Goal: Transaction & Acquisition: Subscribe to service/newsletter

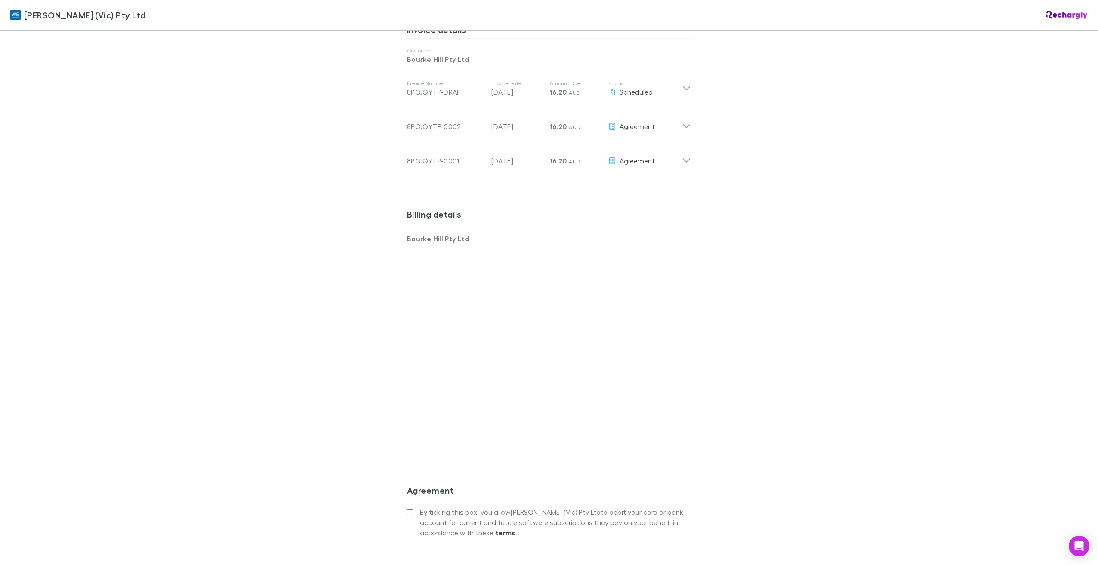
scroll to position [552, 0]
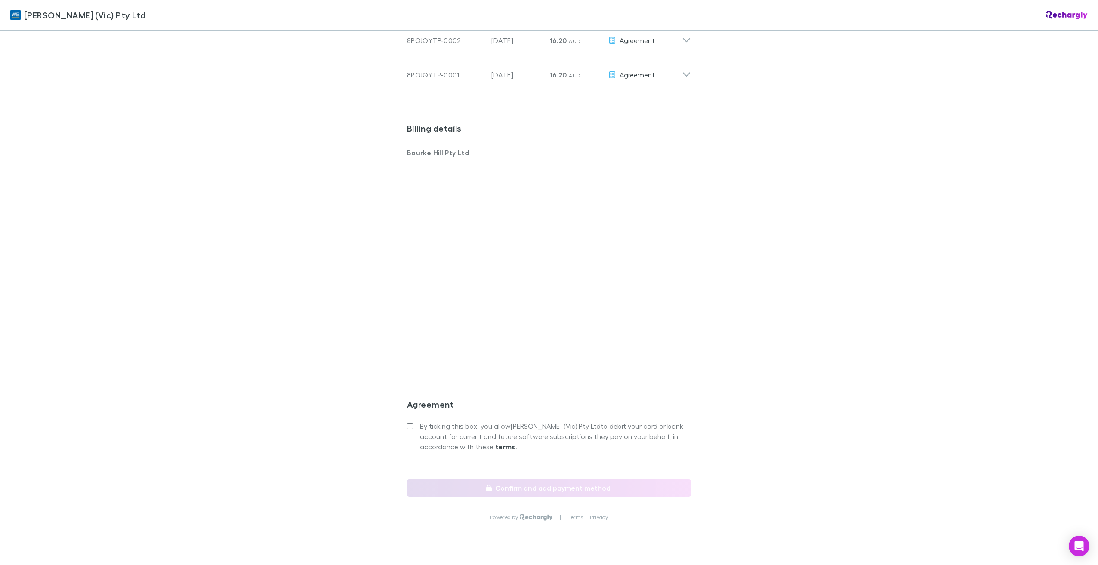
click at [382, 247] on div "William Buck (Vic) Pty Ltd William Buck (Vic) Pty Ltd Software subscriptions ag…" at bounding box center [549, 282] width 1098 height 565
click at [365, 291] on div "William Buck (Vic) Pty Ltd William Buck (Vic) Pty Ltd Software subscriptions ag…" at bounding box center [549, 282] width 1098 height 565
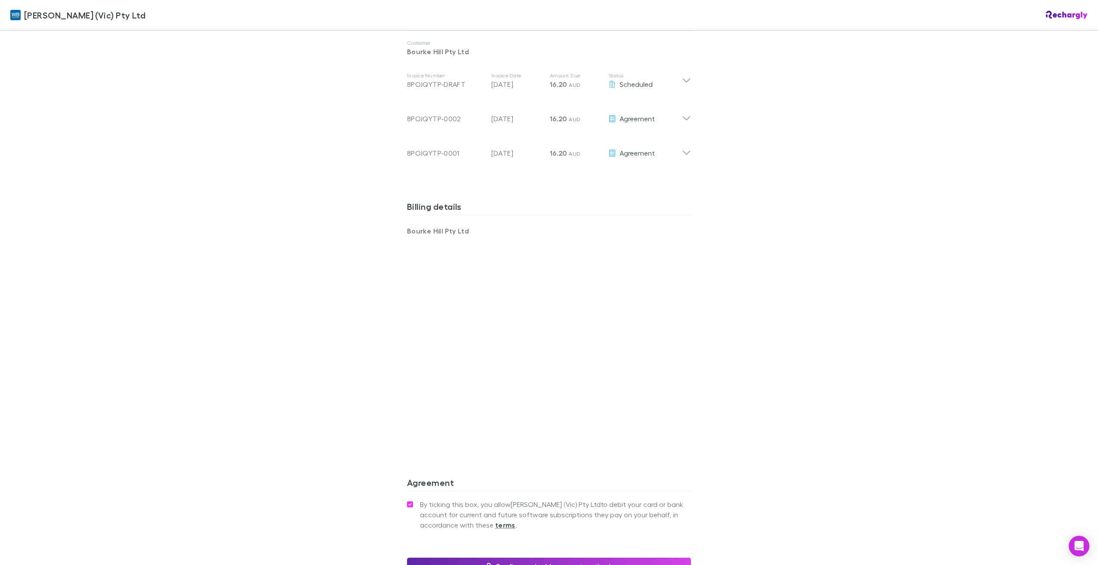
scroll to position [564, 0]
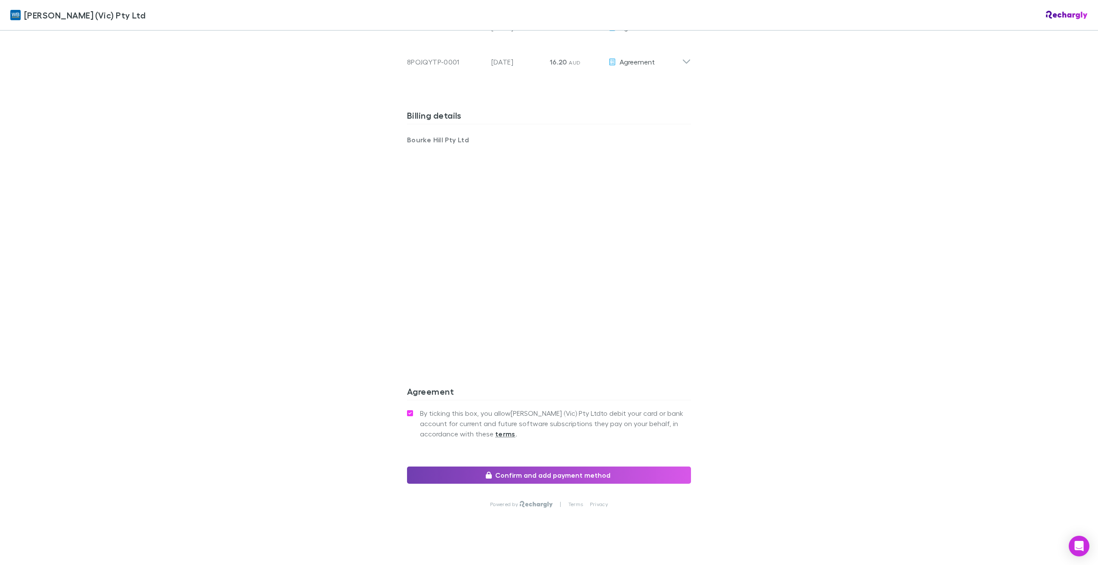
click at [521, 467] on button "Confirm and add payment method" at bounding box center [549, 475] width 284 height 17
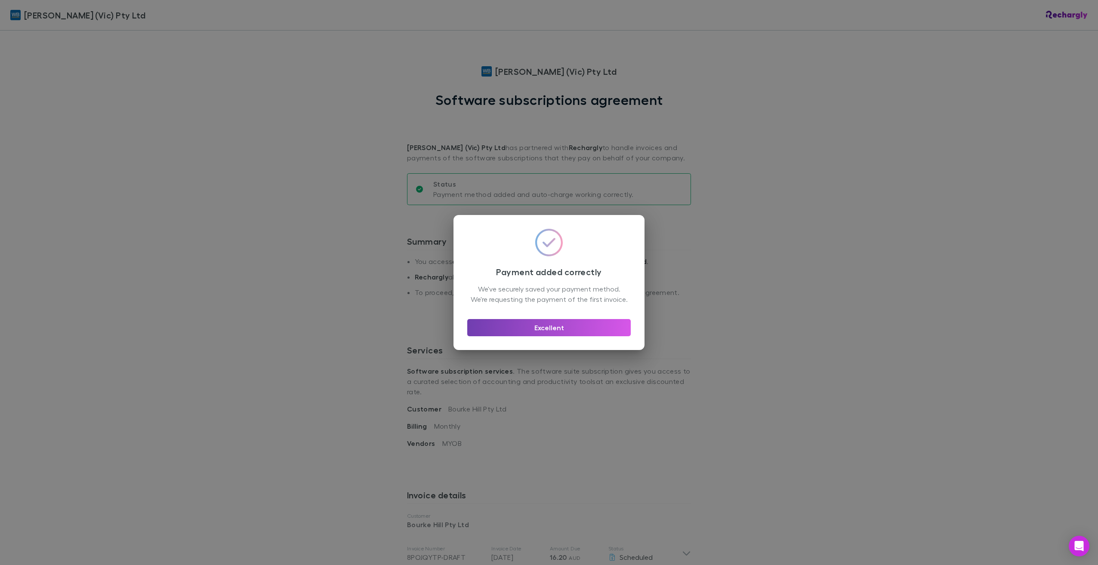
click at [540, 333] on button "Excellent" at bounding box center [548, 327] width 163 height 17
